Goal: Information Seeking & Learning: Check status

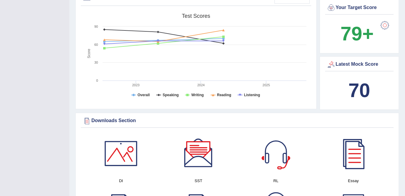
scroll to position [3, 0]
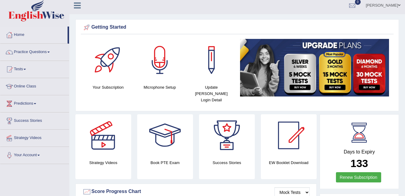
click at [385, 1] on link "ambika sharma" at bounding box center [383, 5] width 44 height 16
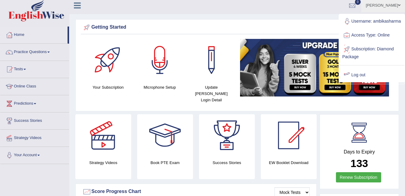
click at [356, 80] on link "Log out" at bounding box center [371, 75] width 65 height 14
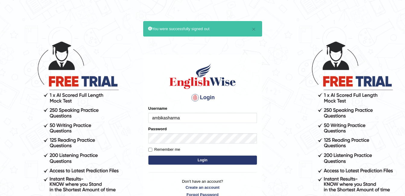
click at [183, 117] on input "ambikasharma" at bounding box center [202, 118] width 108 height 10
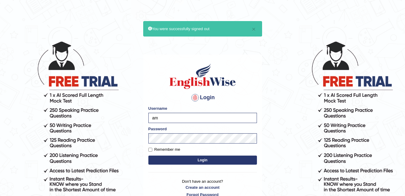
type input "a"
type input "Kas60"
click at [312, 103] on body "× You were successfully signed out Login Please fix the following errors: Usern…" at bounding box center [202, 118] width 405 height 196
click at [195, 160] on button "Login" at bounding box center [202, 159] width 108 height 9
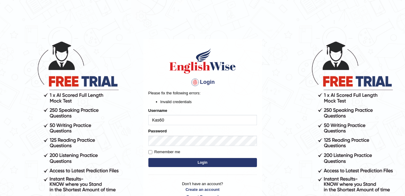
click at [195, 160] on button "Login" at bounding box center [202, 162] width 108 height 9
click at [171, 118] on input "Kas60" at bounding box center [202, 120] width 108 height 10
type input "Kas60_"
click at [183, 162] on button "Login" at bounding box center [202, 162] width 108 height 9
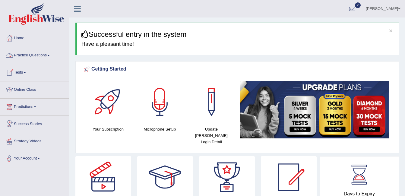
click at [41, 58] on link "Practice Questions" at bounding box center [34, 54] width 69 height 15
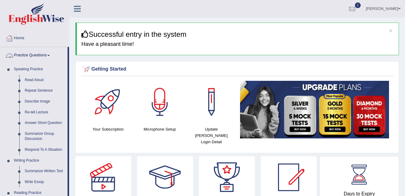
click at [43, 57] on link "Practice Questions" at bounding box center [33, 54] width 67 height 15
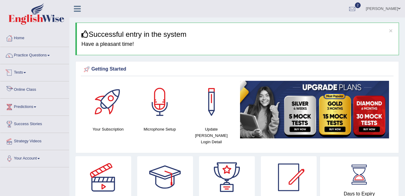
click at [22, 74] on link "Tests" at bounding box center [34, 71] width 69 height 15
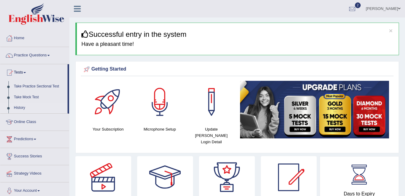
click at [23, 108] on link "History" at bounding box center [39, 107] width 56 height 11
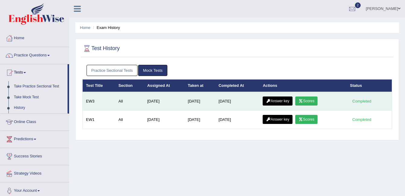
click at [304, 103] on link "Scores" at bounding box center [306, 100] width 22 height 9
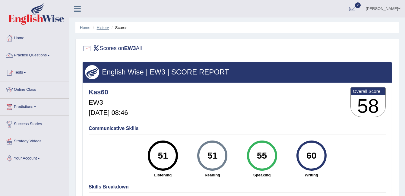
click at [104, 27] on link "History" at bounding box center [103, 27] width 12 height 5
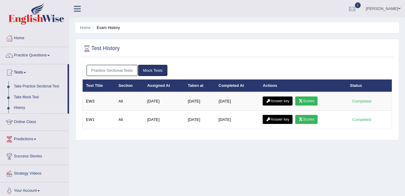
click at [274, 103] on link "Answer key" at bounding box center [277, 100] width 30 height 9
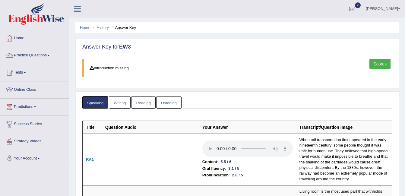
click at [169, 102] on link "Listening" at bounding box center [168, 102] width 25 height 12
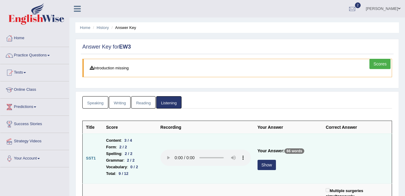
click at [268, 165] on button "Show" at bounding box center [266, 165] width 18 height 10
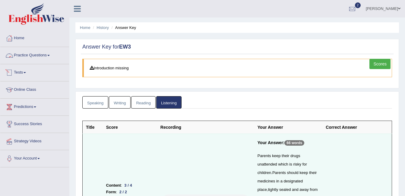
click at [19, 61] on link "Practice Questions" at bounding box center [34, 54] width 69 height 15
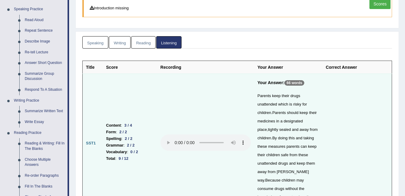
scroll to position [108, 0]
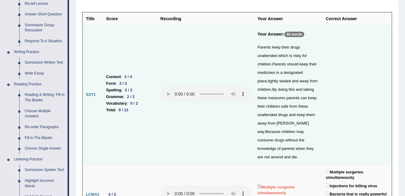
click at [36, 168] on link "Summarize Spoken Text" at bounding box center [44, 169] width 45 height 11
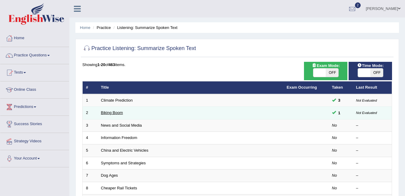
drag, startPoint x: 0, startPoint y: 0, endPoint x: 111, endPoint y: 111, distance: 156.8
click at [111, 111] on link "Biking Boom" at bounding box center [112, 112] width 22 height 5
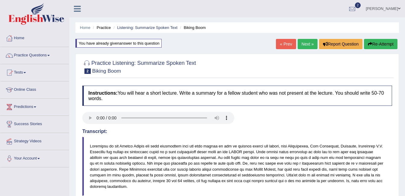
click at [234, 102] on h4 "Instructions: You will hear a short lecture. Write a summary for a fellow stude…" at bounding box center [236, 96] width 309 height 20
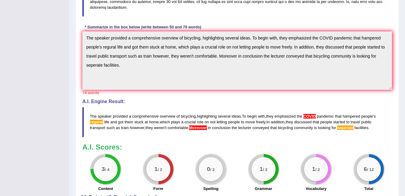
scroll to position [181, 0]
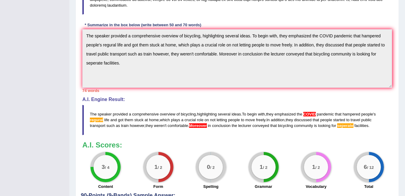
click at [98, 159] on div "3 / 4" at bounding box center [105, 167] width 24 height 24
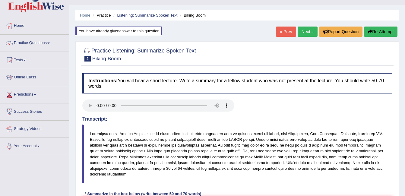
scroll to position [0, 0]
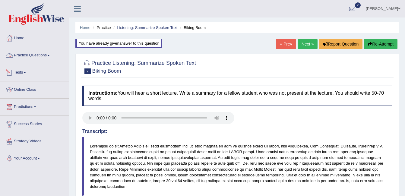
click at [22, 73] on link "Tests" at bounding box center [34, 71] width 69 height 15
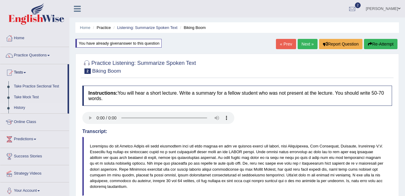
click at [19, 109] on link "History" at bounding box center [39, 107] width 56 height 11
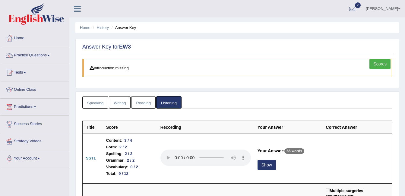
click at [99, 101] on link "Speaking" at bounding box center [95, 102] width 26 height 12
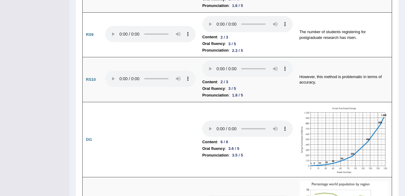
scroll to position [833, 0]
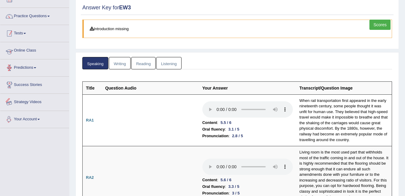
scroll to position [0, 0]
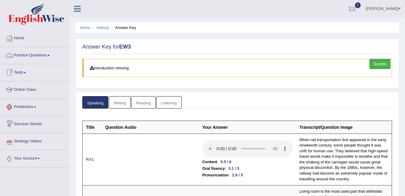
click at [42, 52] on link "Practice Questions" at bounding box center [34, 54] width 69 height 15
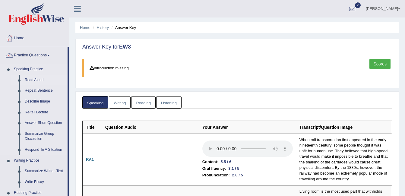
click at [34, 81] on link "Read Aloud" at bounding box center [44, 80] width 45 height 11
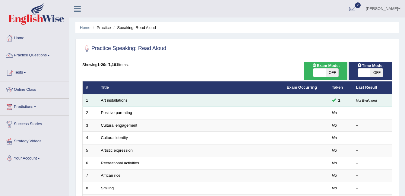
click at [115, 101] on link "Art installations" at bounding box center [114, 100] width 27 height 5
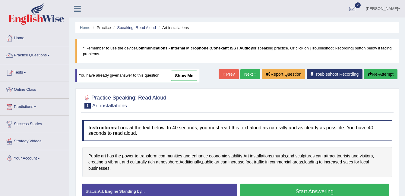
click at [182, 73] on link "show me" at bounding box center [184, 75] width 26 height 10
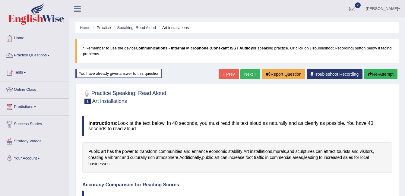
click at [208, 100] on div at bounding box center [236, 96] width 309 height 18
click at [29, 53] on link "Practice Questions" at bounding box center [34, 54] width 69 height 15
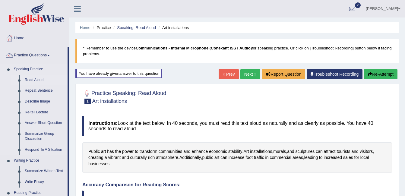
click at [33, 79] on link "Read Aloud" at bounding box center [44, 80] width 45 height 11
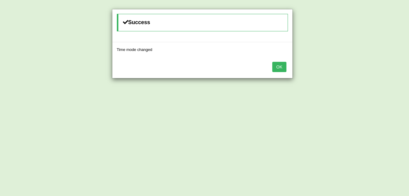
click at [280, 65] on button "OK" at bounding box center [279, 67] width 14 height 10
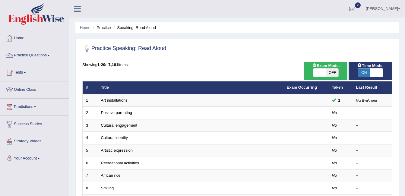
click at [329, 71] on span "OFF" at bounding box center [331, 72] width 13 height 8
checkbox input "true"
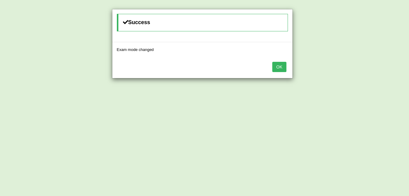
click at [283, 63] on button "OK" at bounding box center [279, 67] width 14 height 10
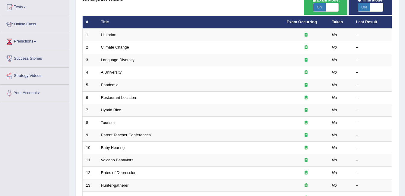
scroll to position [203, 0]
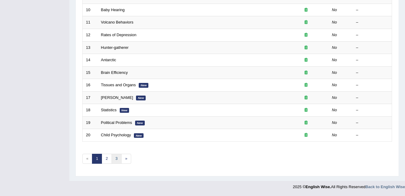
click at [115, 156] on link "3" at bounding box center [116, 159] width 10 height 10
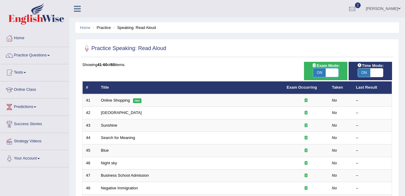
click at [334, 74] on span at bounding box center [331, 72] width 13 height 8
checkbox input "false"
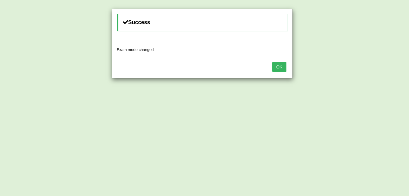
click at [284, 66] on button "OK" at bounding box center [279, 67] width 14 height 10
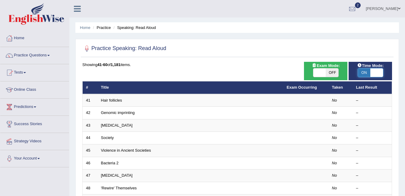
click at [375, 74] on span at bounding box center [376, 72] width 13 height 8
checkbox input "false"
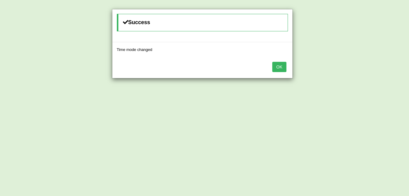
click at [283, 69] on button "OK" at bounding box center [279, 67] width 14 height 10
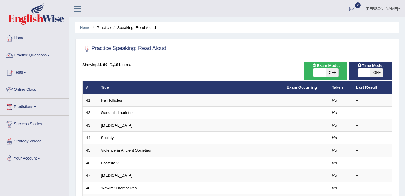
scroll to position [171, 0]
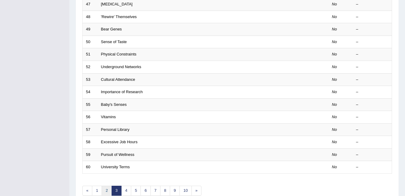
click at [105, 191] on link "2" at bounding box center [107, 191] width 10 height 10
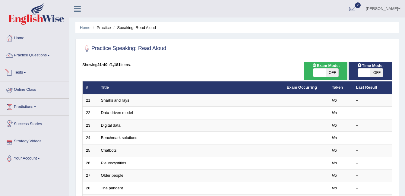
click at [29, 67] on link "Tests" at bounding box center [34, 71] width 69 height 15
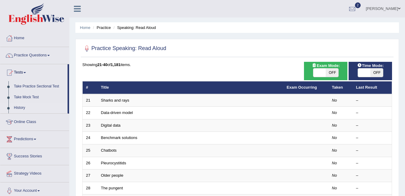
click at [18, 103] on link "History" at bounding box center [39, 107] width 56 height 11
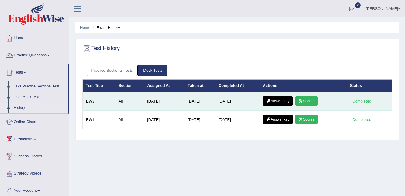
click at [284, 101] on link "Answer key" at bounding box center [277, 100] width 30 height 9
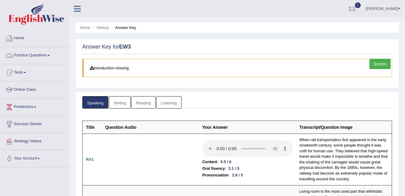
click at [15, 41] on link "Home" at bounding box center [34, 37] width 69 height 15
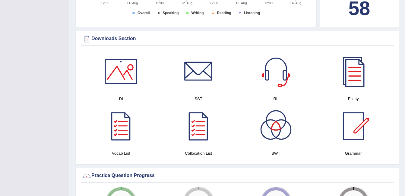
scroll to position [290, 0]
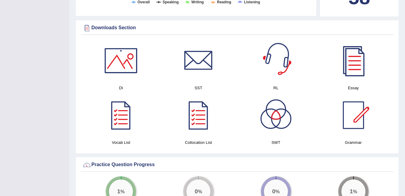
click at [274, 56] on div at bounding box center [276, 60] width 42 height 42
click at [110, 53] on div at bounding box center [121, 60] width 42 height 42
click at [20, 106] on div "Toggle navigation Home Practice Questions Speaking Practice Read Aloud Repeat S…" at bounding box center [202, 171] width 405 height 922
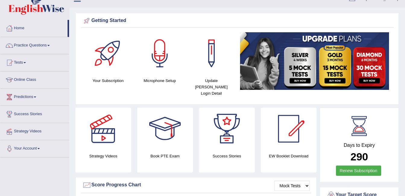
scroll to position [0, 0]
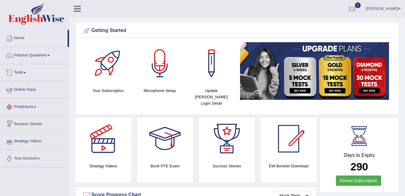
click at [25, 69] on link "Tests" at bounding box center [34, 71] width 69 height 15
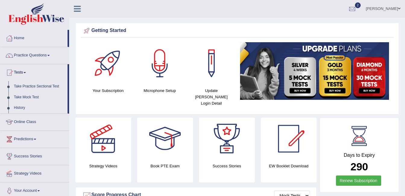
click at [16, 108] on link "History" at bounding box center [39, 107] width 56 height 11
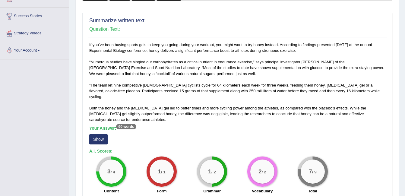
scroll to position [109, 0]
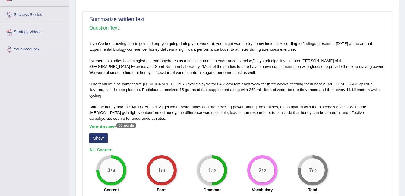
click at [98, 133] on button "Show" at bounding box center [98, 138] width 18 height 10
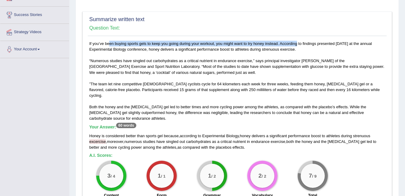
drag, startPoint x: 91, startPoint y: 44, endPoint x: 277, endPoint y: 43, distance: 185.9
click at [277, 43] on div "If you’ve been buying sports gels to keep you going during your workout, you mi…" at bounding box center [237, 121] width 299 height 161
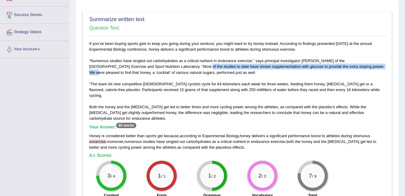
drag, startPoint x: 159, startPoint y: 67, endPoint x: 342, endPoint y: 69, distance: 182.3
click at [342, 69] on div "If you’ve been buying sports gels to keep you going during your workout, you mi…" at bounding box center [237, 121] width 299 height 161
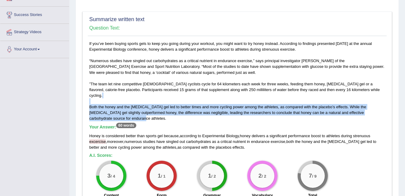
drag, startPoint x: 334, startPoint y: 98, endPoint x: 363, endPoint y: 109, distance: 30.9
click at [363, 110] on div "If you’ve been buying sports gels to keep you going during your workout, you mi…" at bounding box center [237, 121] width 299 height 161
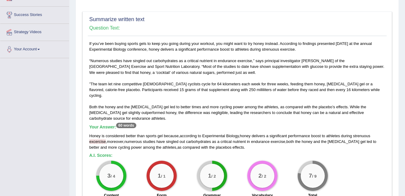
drag, startPoint x: 363, startPoint y: 109, endPoint x: 321, endPoint y: 91, distance: 46.1
click at [321, 91] on div "If you’ve been buying sports gels to keep you going during your workout, you mi…" at bounding box center [237, 121] width 299 height 161
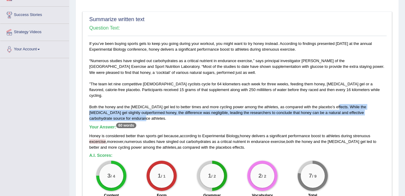
drag, startPoint x: 332, startPoint y: 100, endPoint x: 369, endPoint y: 112, distance: 39.3
click at [369, 112] on div "If you’ve been buying sports gels to keep you going during your workout, you mi…" at bounding box center [237, 121] width 299 height 161
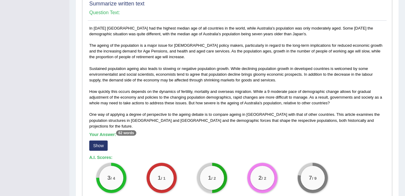
scroll to position [327, 0]
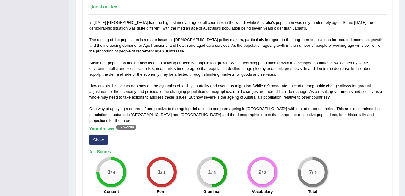
click at [98, 135] on button "Show" at bounding box center [98, 140] width 18 height 10
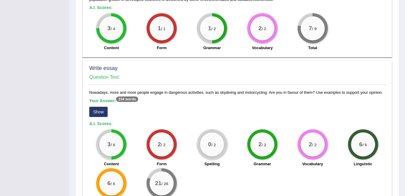
scroll to position [498, 0]
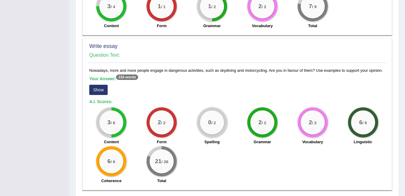
click at [101, 85] on button "Show" at bounding box center [98, 90] width 18 height 10
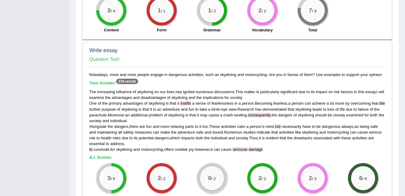
click at [250, 89] on div "The increasing influence of skydiving on our lives has ignited numerous discuss…" at bounding box center [237, 120] width 296 height 63
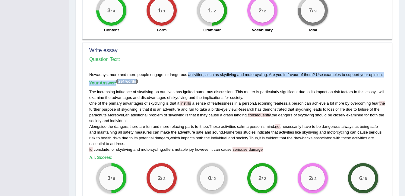
drag, startPoint x: 168, startPoint y: 63, endPoint x: 204, endPoint y: 66, distance: 36.0
click at [204, 72] on div "Nowadays, more and more people engage in dangerous activities, such as skydivin…" at bounding box center [237, 157] width 299 height 171
